Goal: Communication & Community: Connect with others

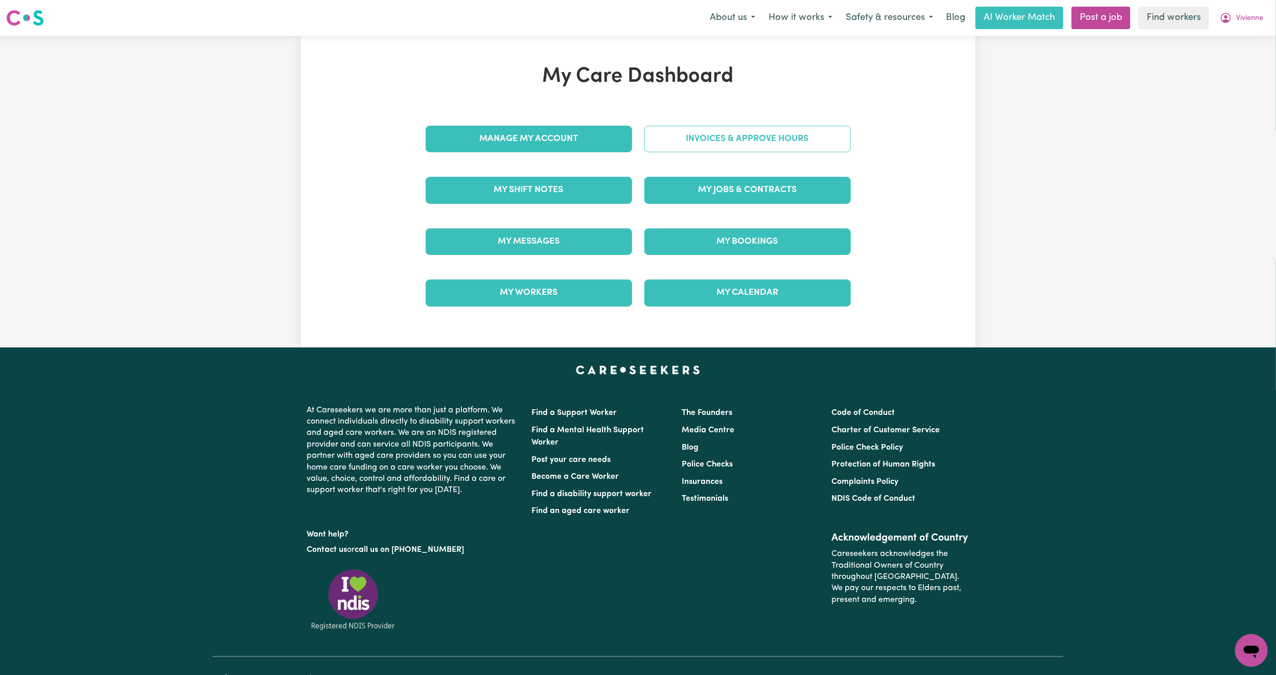
click at [695, 134] on link "Invoices & Approve Hours" at bounding box center [748, 139] width 207 height 27
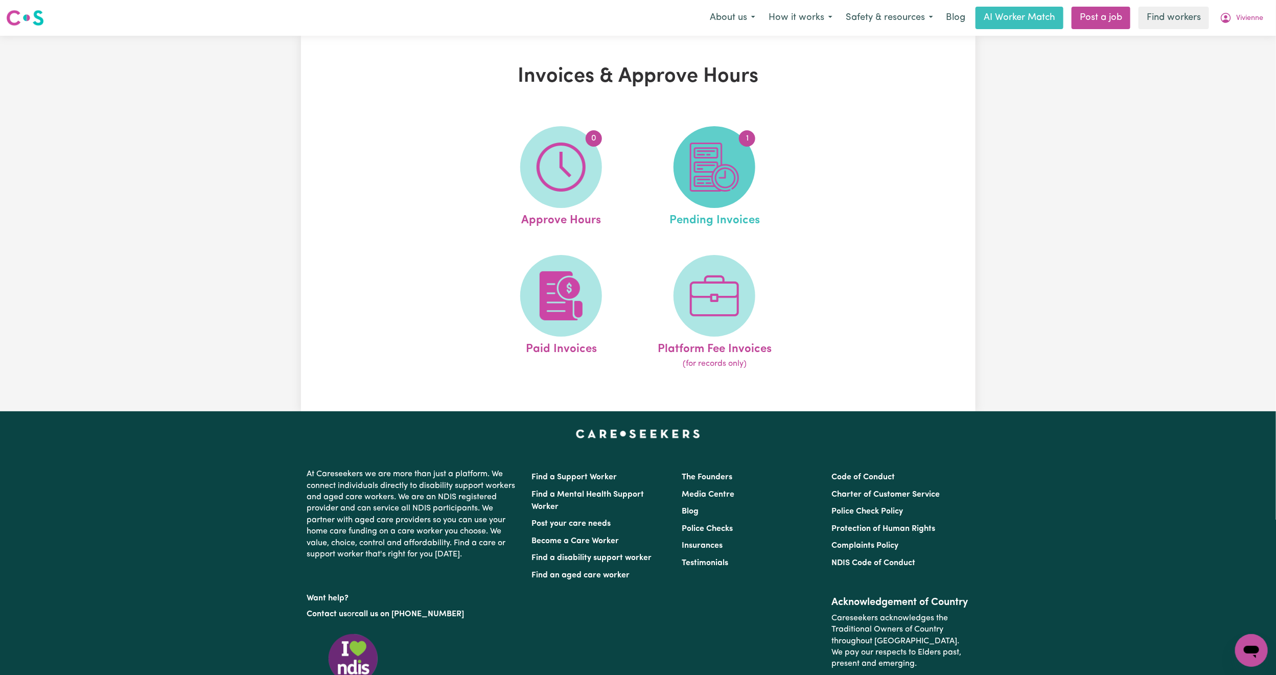
click at [681, 156] on span "1" at bounding box center [715, 167] width 82 height 82
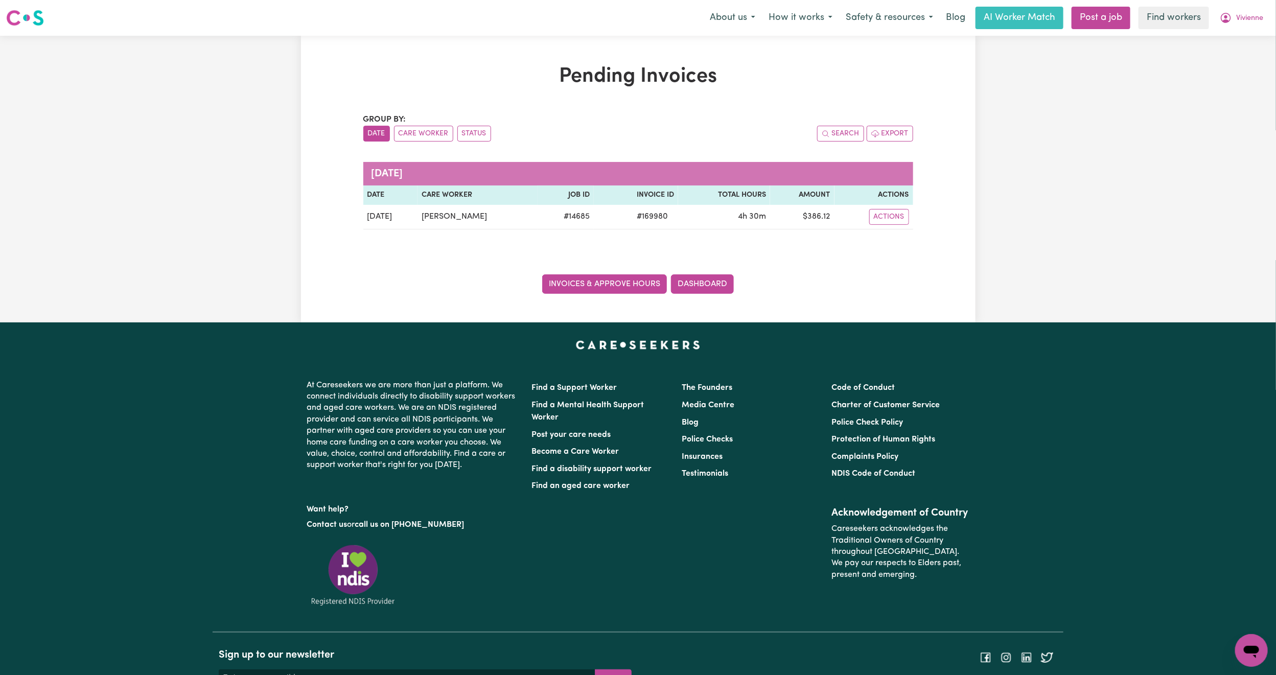
click at [626, 294] on link "Invoices & Approve Hours" at bounding box center [604, 284] width 125 height 19
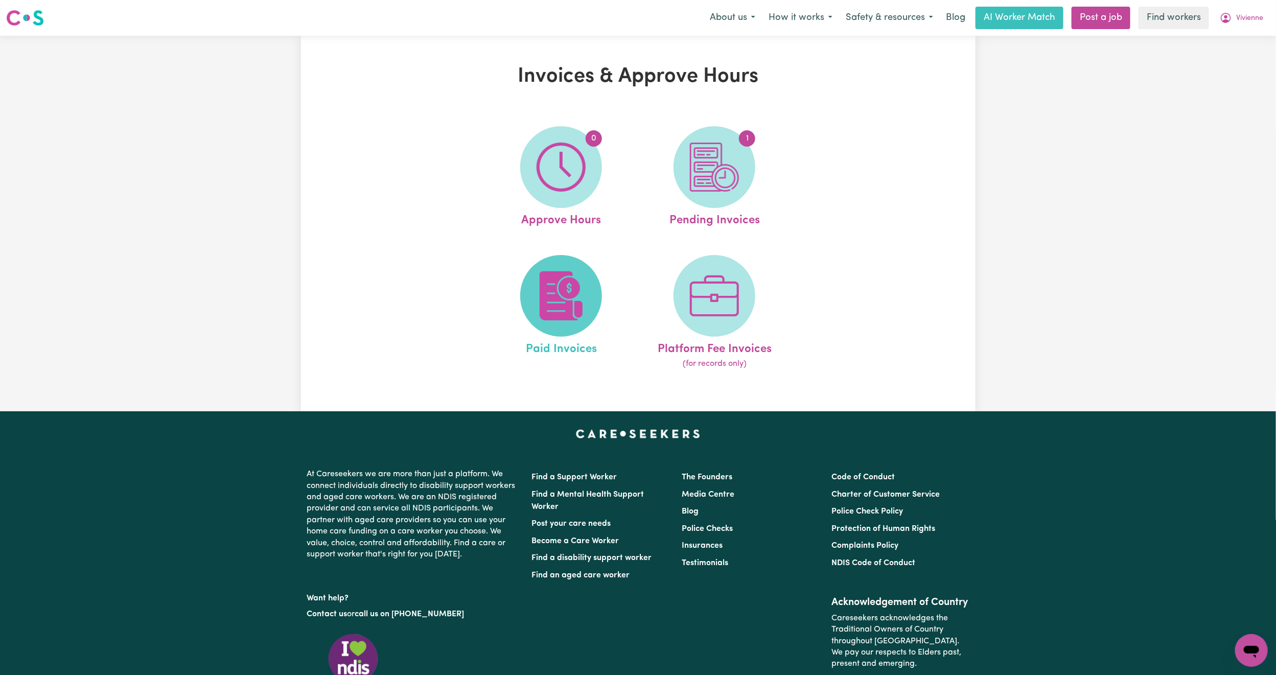
click at [556, 290] on img at bounding box center [561, 295] width 49 height 49
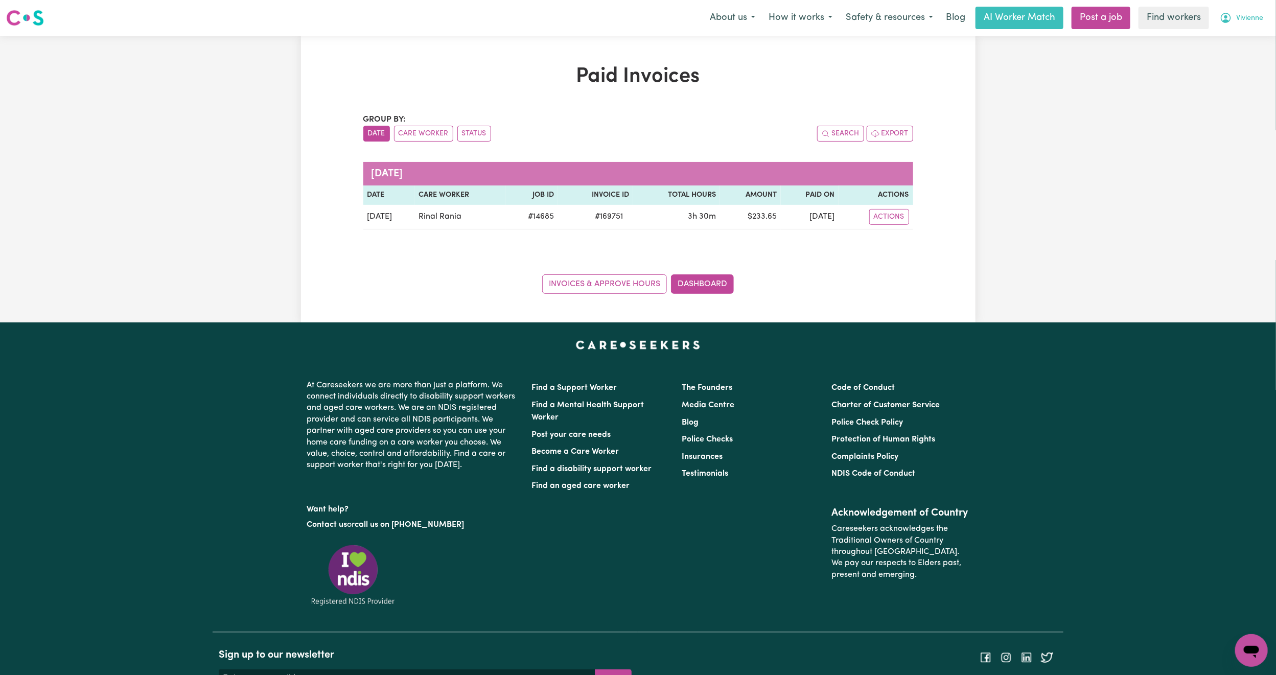
click at [1247, 26] on button "Vivienne" at bounding box center [1242, 17] width 57 height 21
click at [1234, 43] on link "My Dashboard" at bounding box center [1229, 39] width 81 height 19
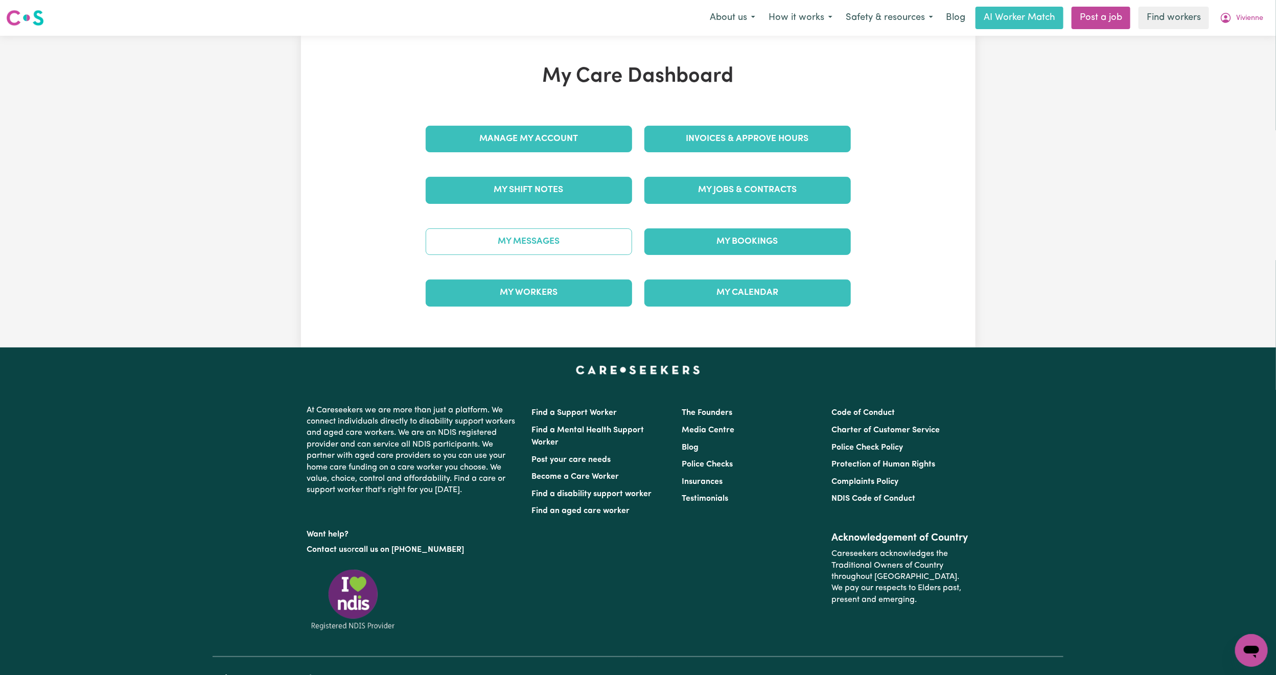
click at [513, 245] on link "My Messages" at bounding box center [529, 242] width 207 height 27
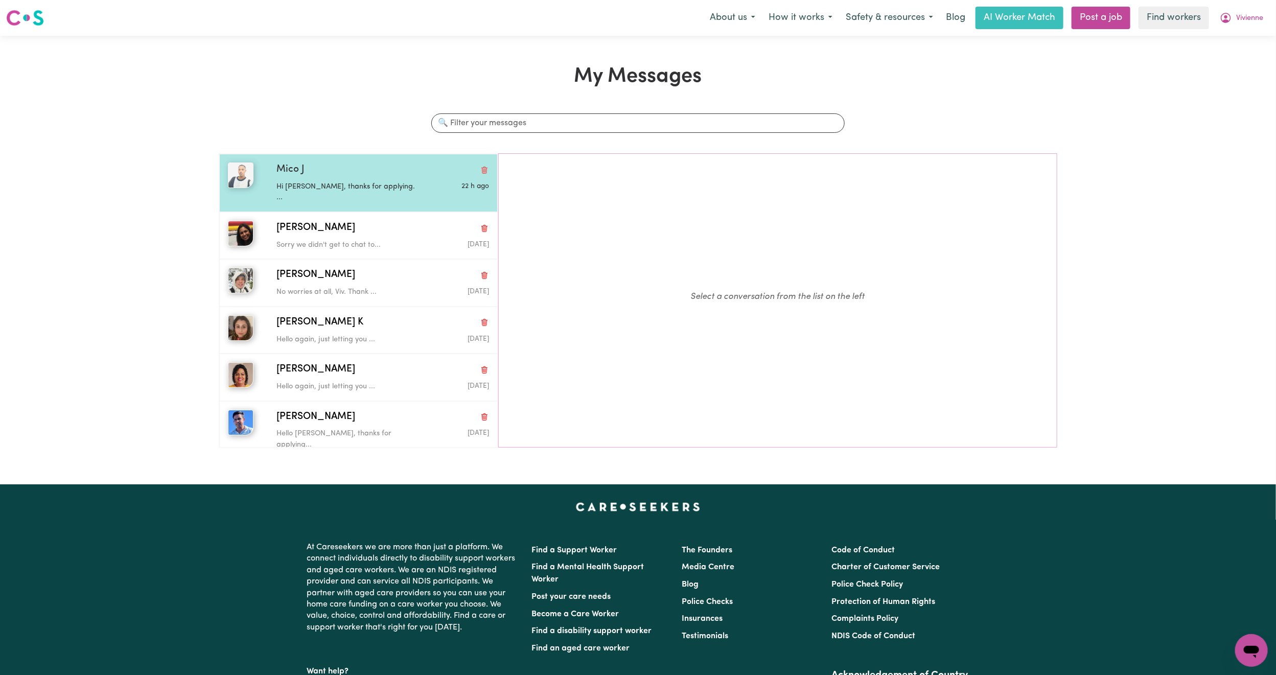
click at [344, 163] on div "Mico J Hi [PERSON_NAME], thanks for applying. ... 22 h ago" at bounding box center [358, 183] width 279 height 58
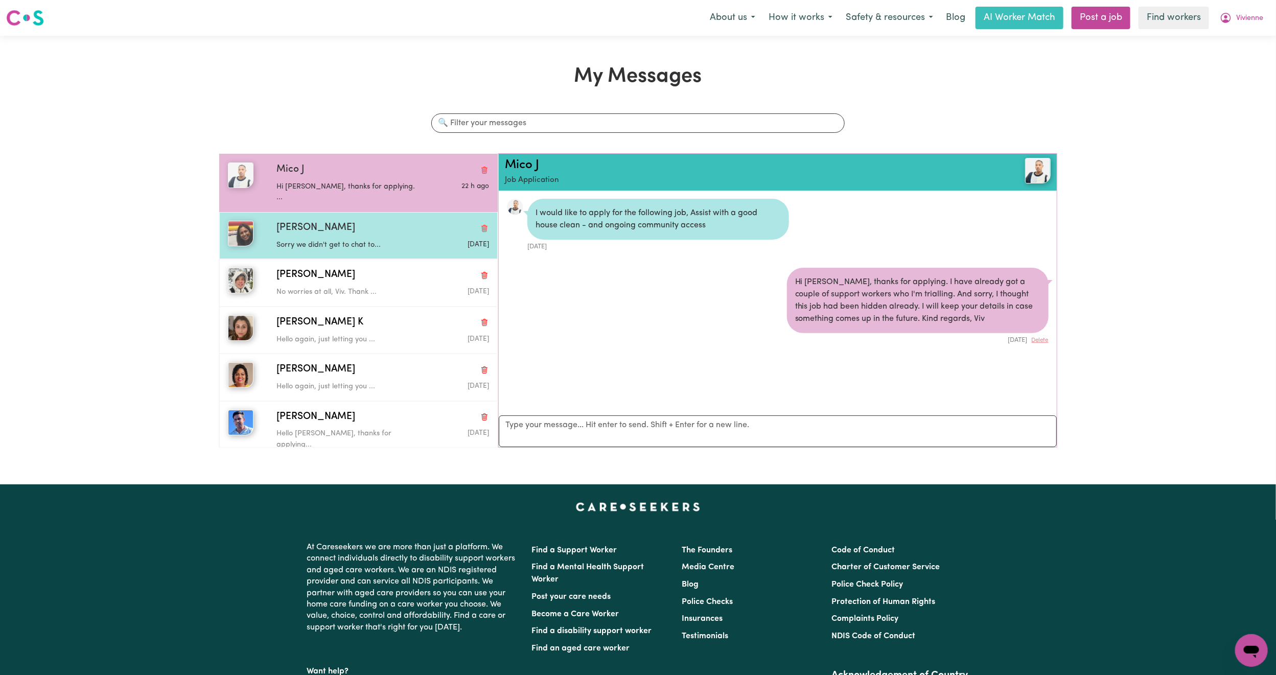
scroll to position [7, 0]
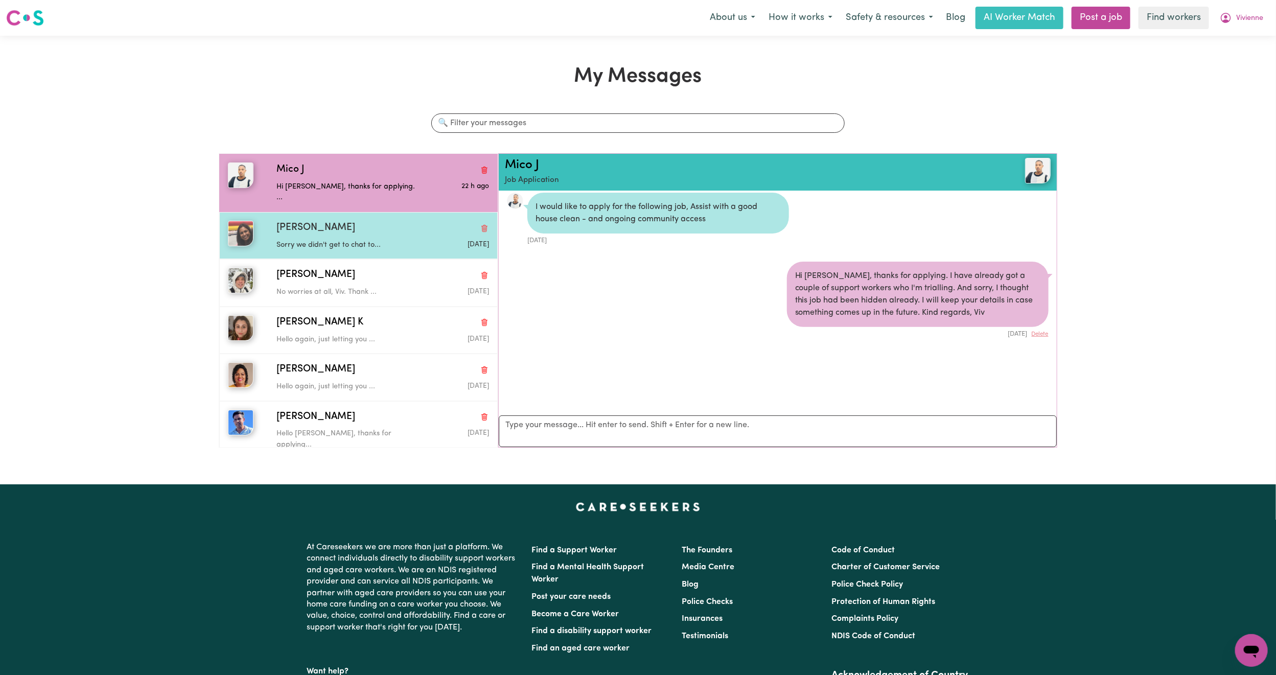
click at [361, 221] on div "[PERSON_NAME]" at bounding box center [383, 228] width 213 height 15
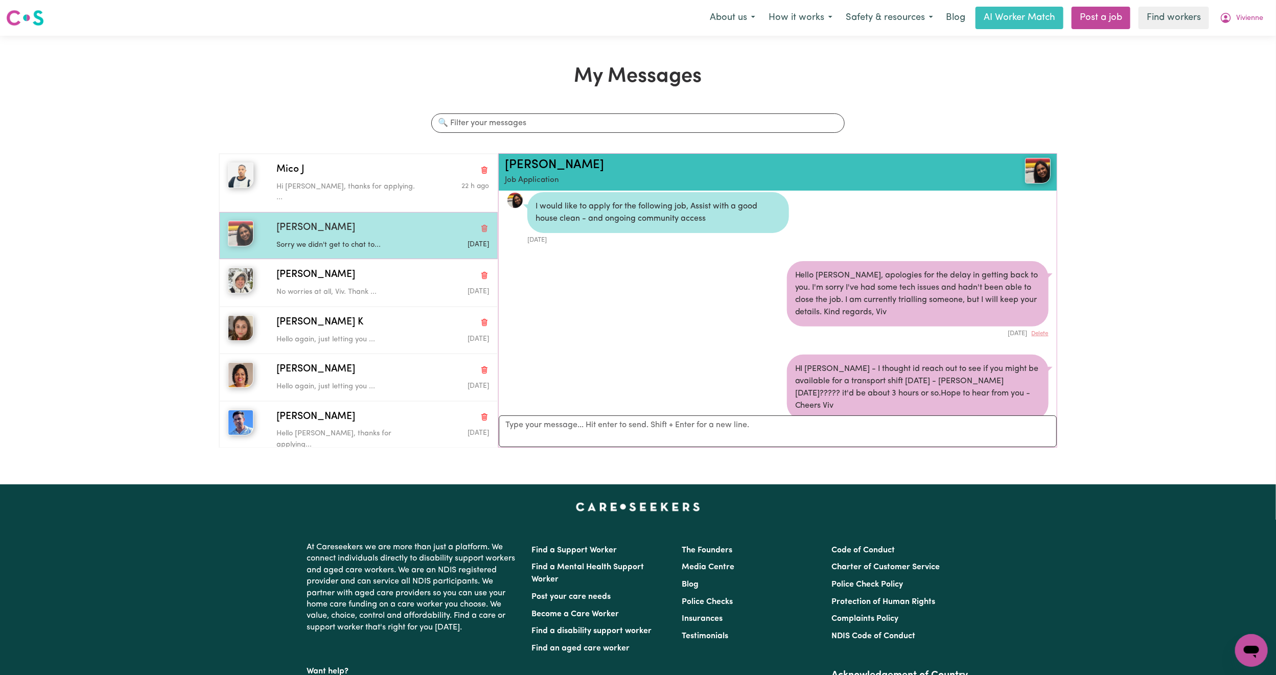
scroll to position [484, 0]
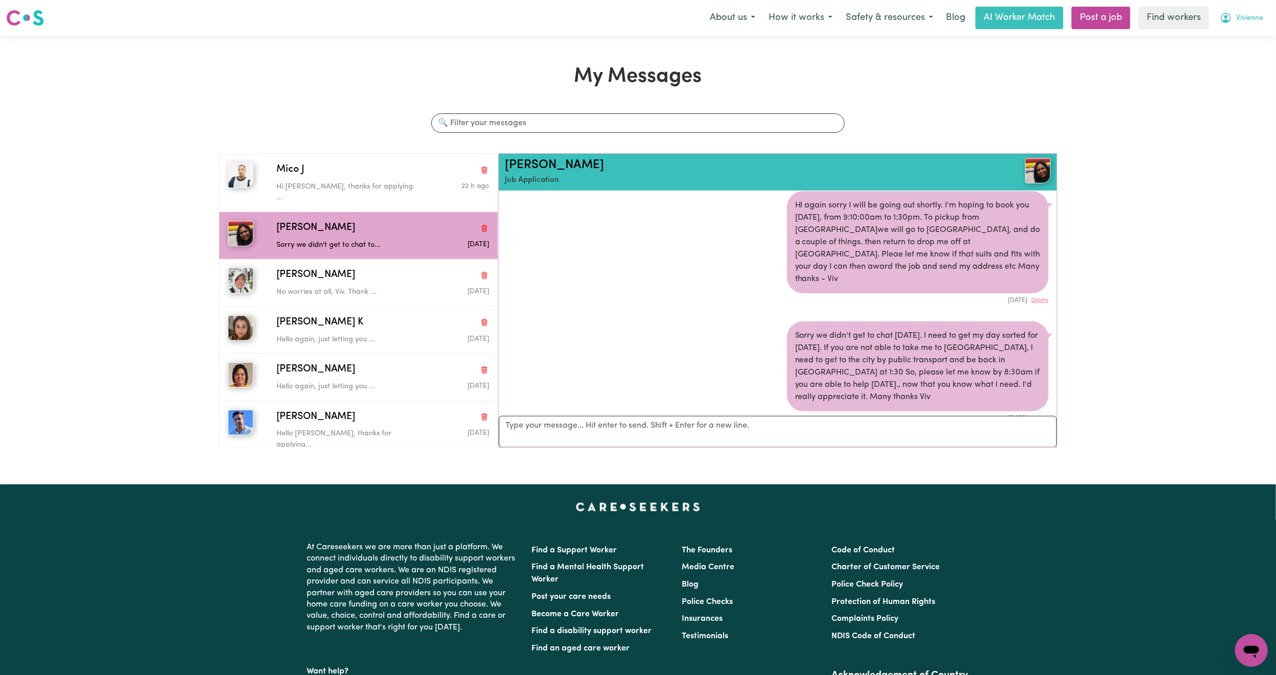
click at [1247, 19] on span "Vivienne" at bounding box center [1250, 18] width 27 height 11
click at [1221, 58] on link "Logout" at bounding box center [1229, 58] width 81 height 19
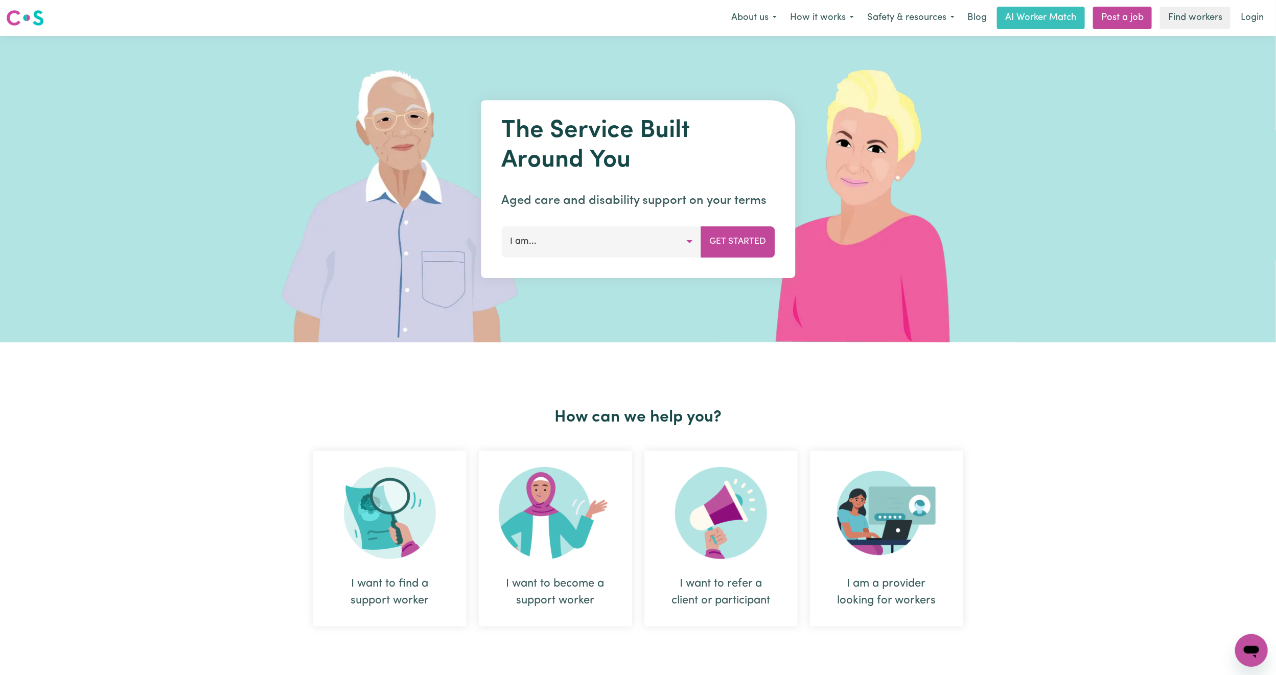
click at [1248, 19] on link "Login" at bounding box center [1252, 18] width 35 height 22
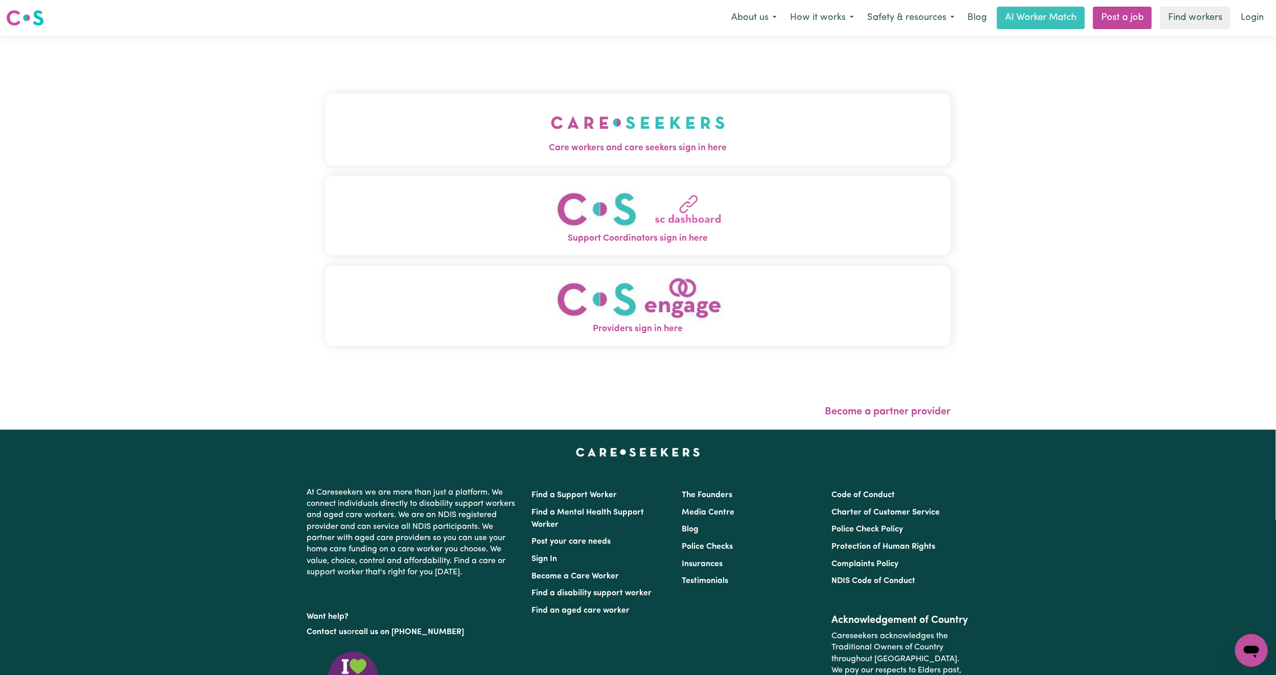
click at [422, 130] on button "Care workers and care seekers sign in here" at bounding box center [638, 130] width 626 height 72
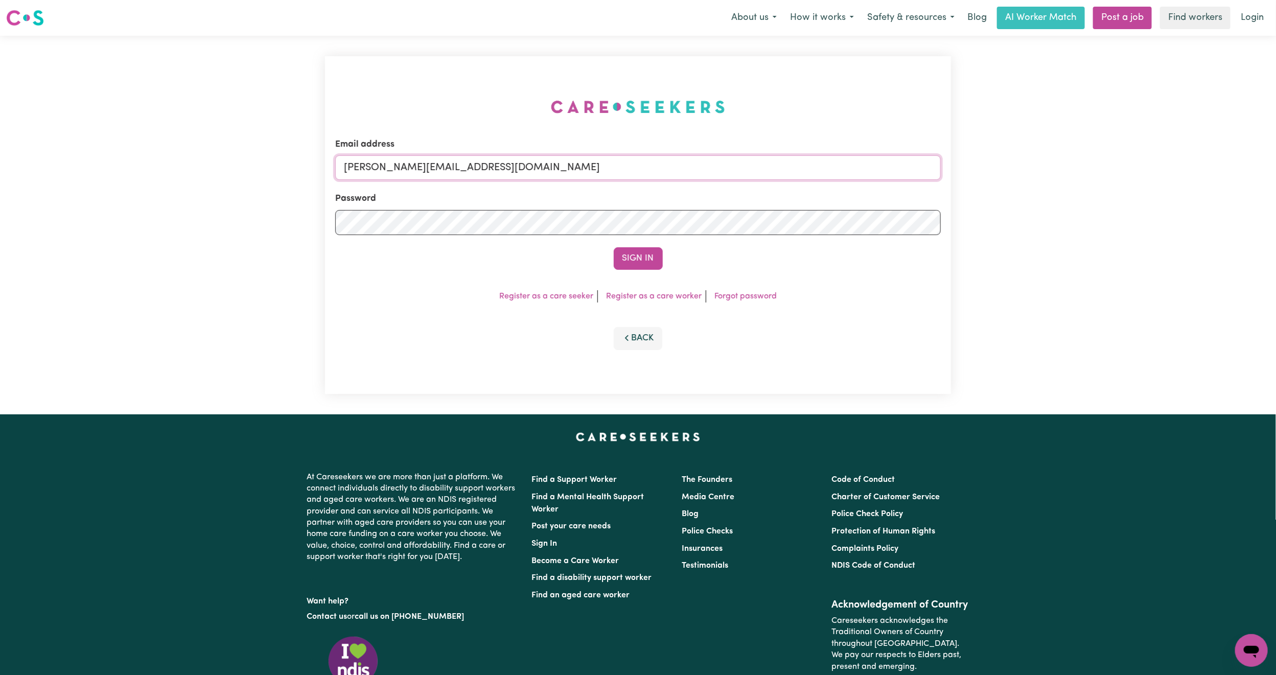
drag, startPoint x: 445, startPoint y: 166, endPoint x: 451, endPoint y: 175, distance: 10.9
click at [445, 166] on input "[PERSON_NAME][EMAIL_ADDRESS][DOMAIN_NAME]" at bounding box center [638, 167] width 606 height 25
drag, startPoint x: 398, startPoint y: 168, endPoint x: 759, endPoint y: 201, distance: 362.9
click at [759, 201] on form "Email address [EMAIL_ADDRESS][PERSON_NAME][DOMAIN_NAME] Password Sign In" at bounding box center [638, 204] width 606 height 132
type input "[EMAIL_ADDRESS][DOMAIN_NAME]"
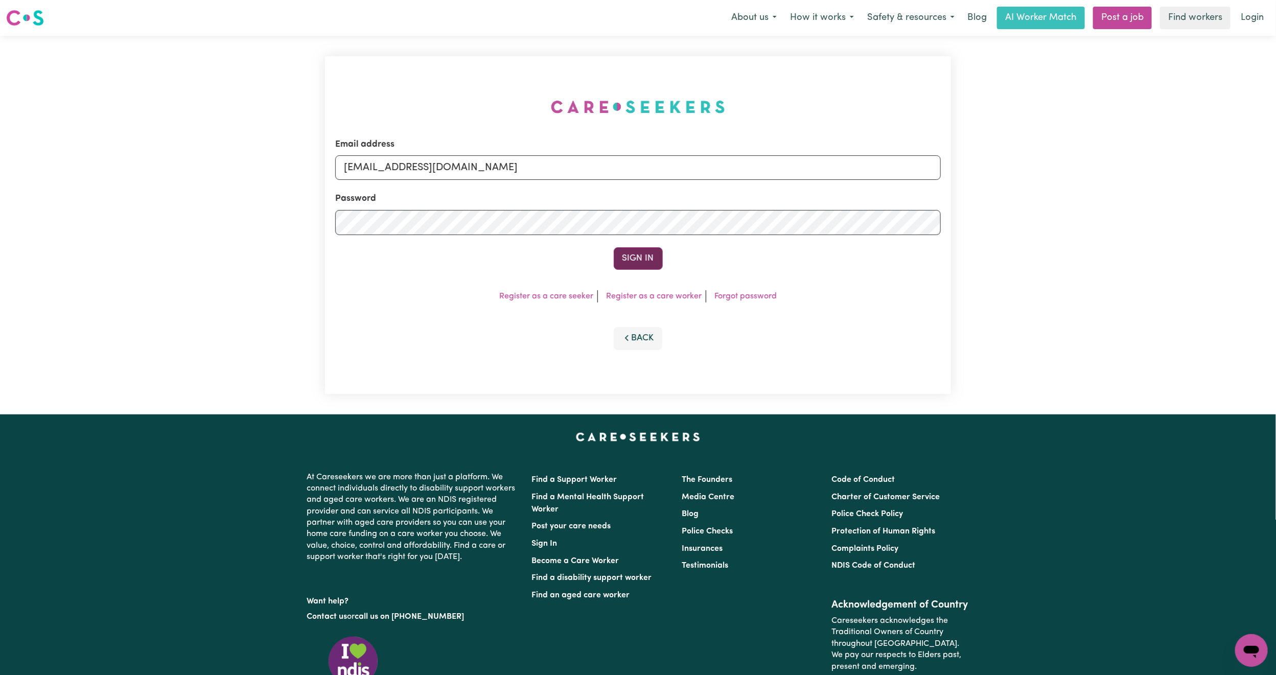
click at [643, 258] on button "Sign In" at bounding box center [638, 258] width 49 height 22
